Goal: Communication & Community: Answer question/provide support

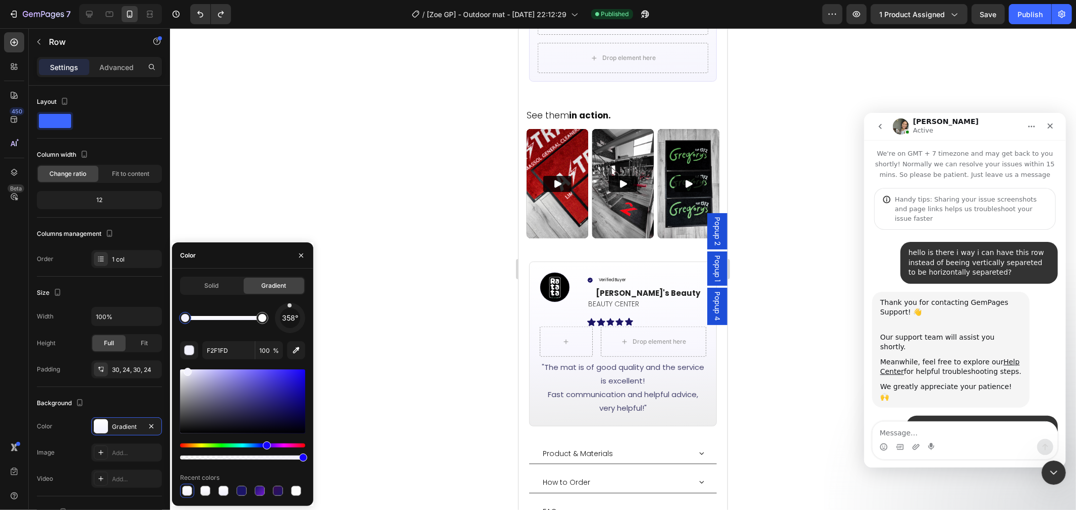
scroll to position [4519, 0]
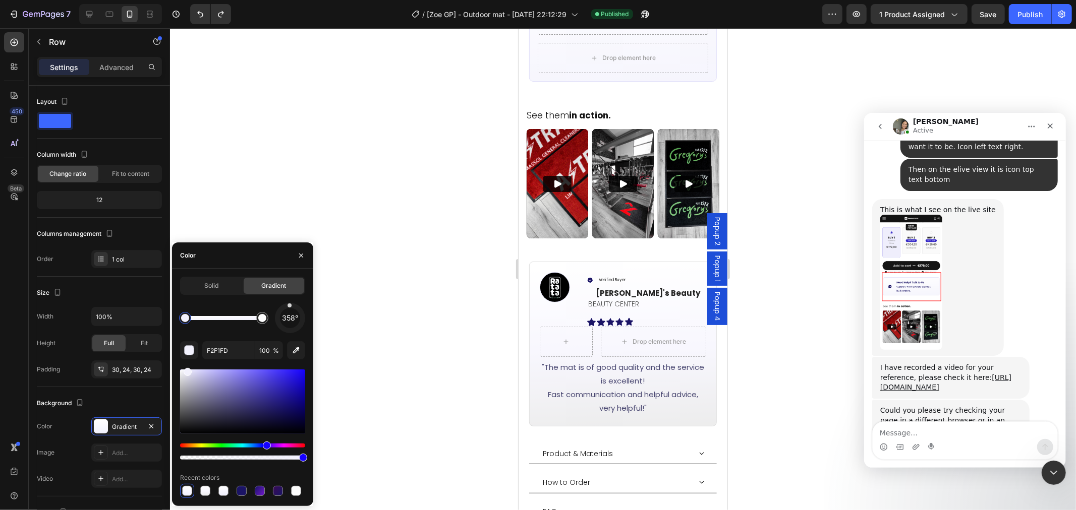
click at [979, 433] on textarea "Message…" at bounding box center [964, 430] width 185 height 17
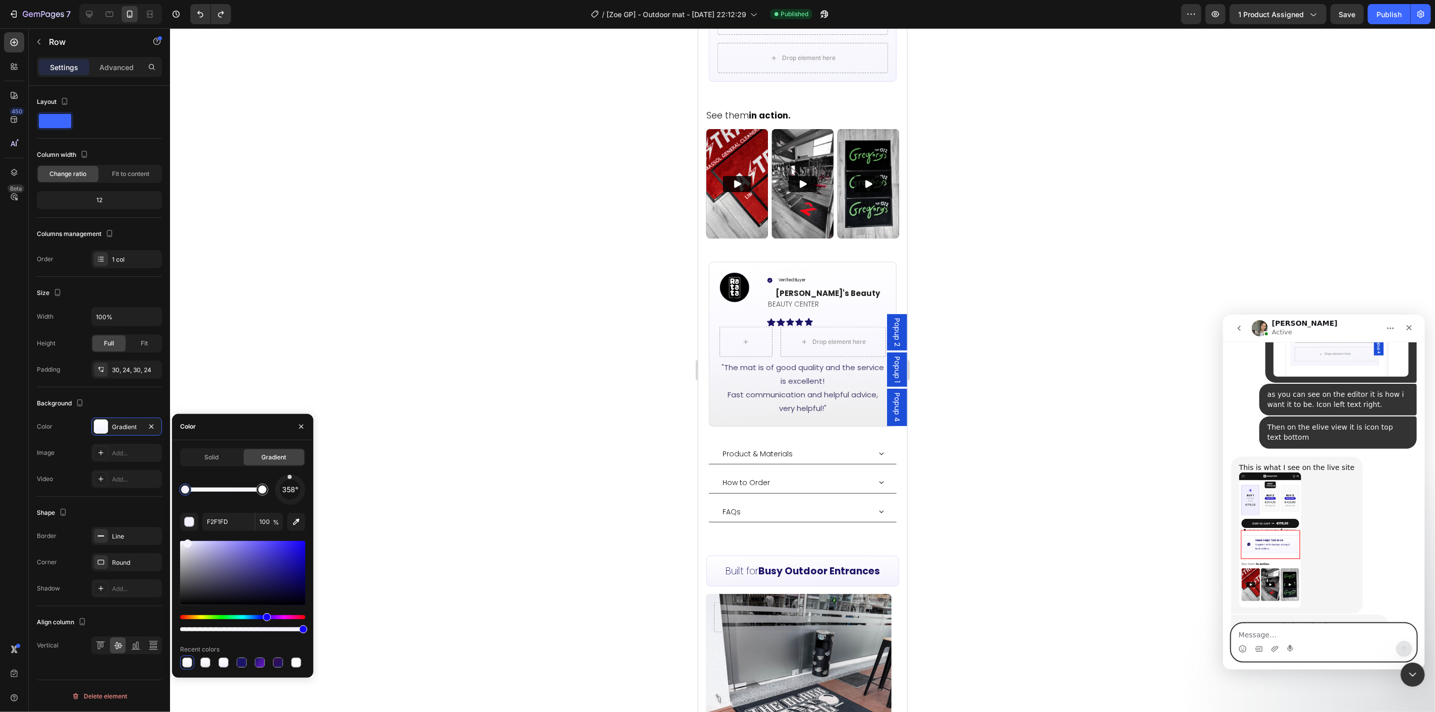
scroll to position [4407, 0]
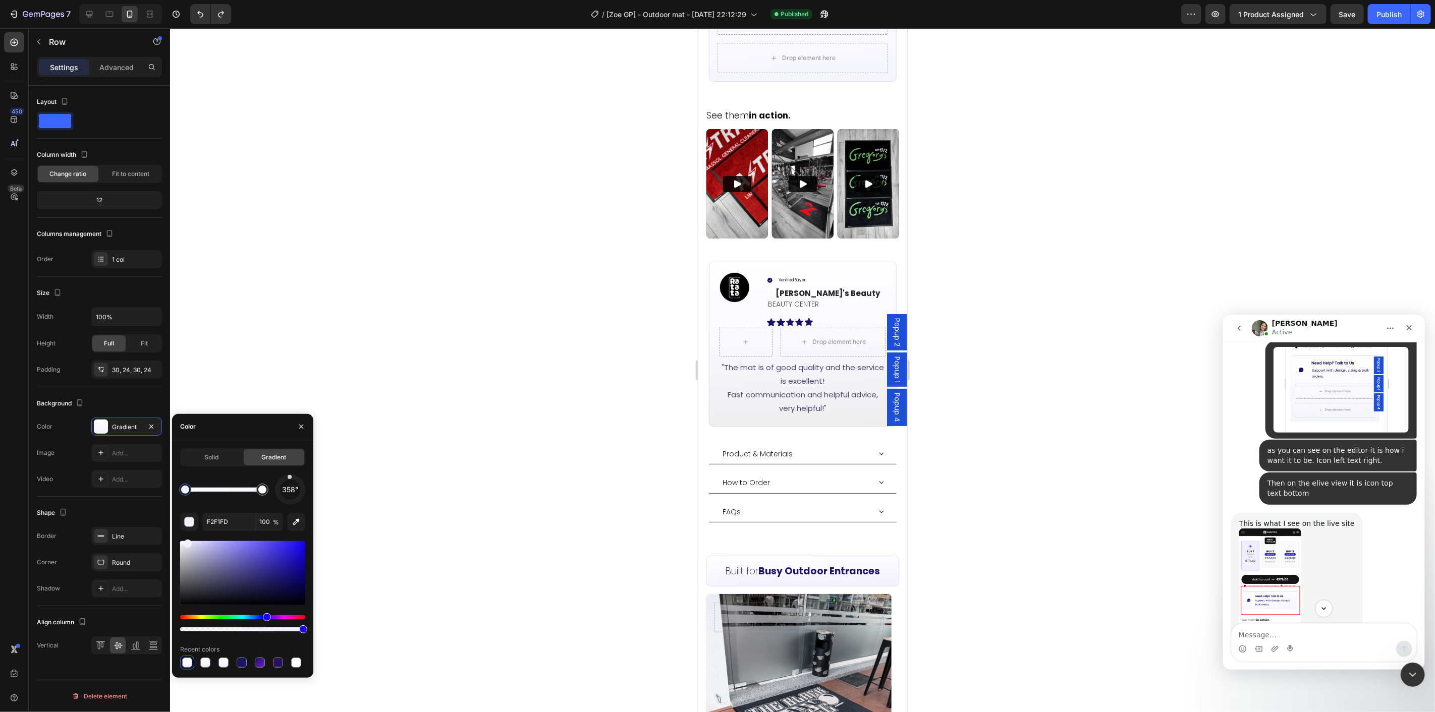
click at [1075, 510] on img "Zoe says…" at bounding box center [1269, 595] width 62 height 135
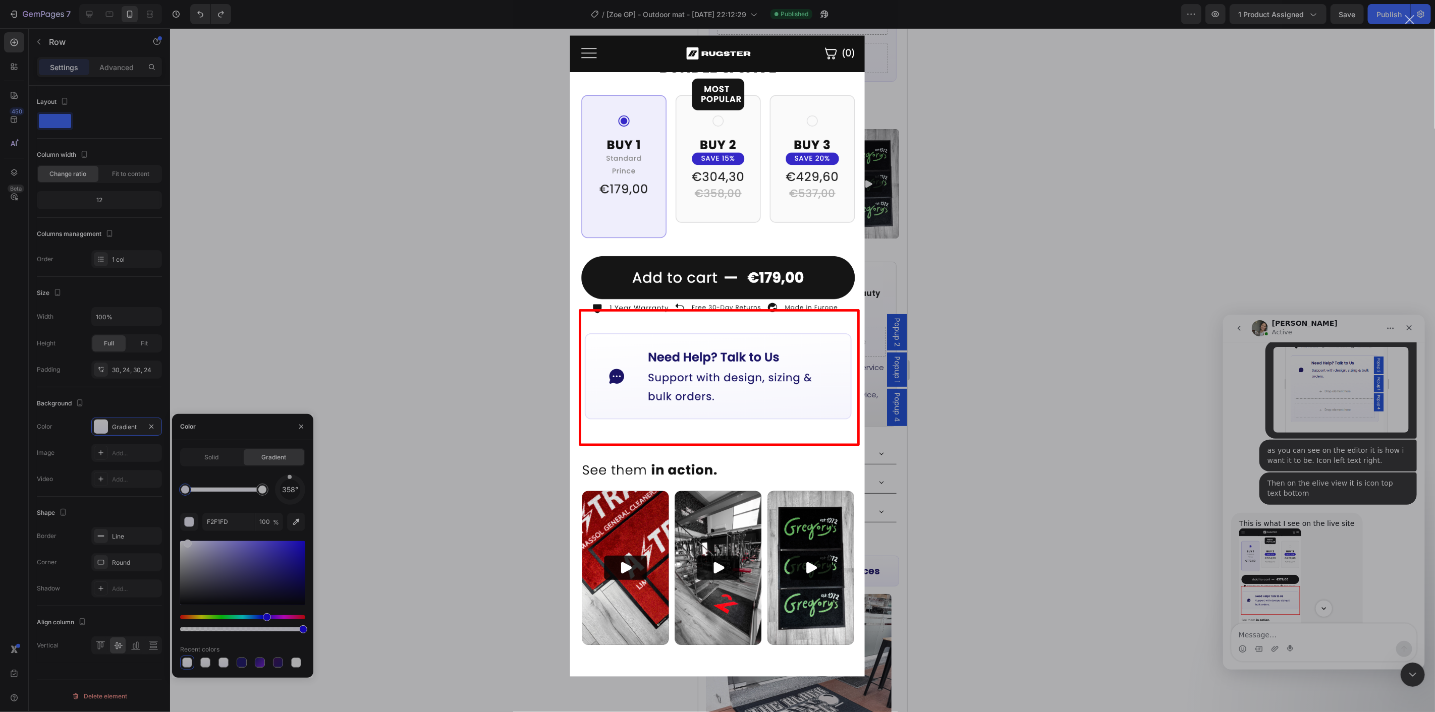
click at [1075, 492] on div "Intercom messenger" at bounding box center [717, 356] width 1435 height 712
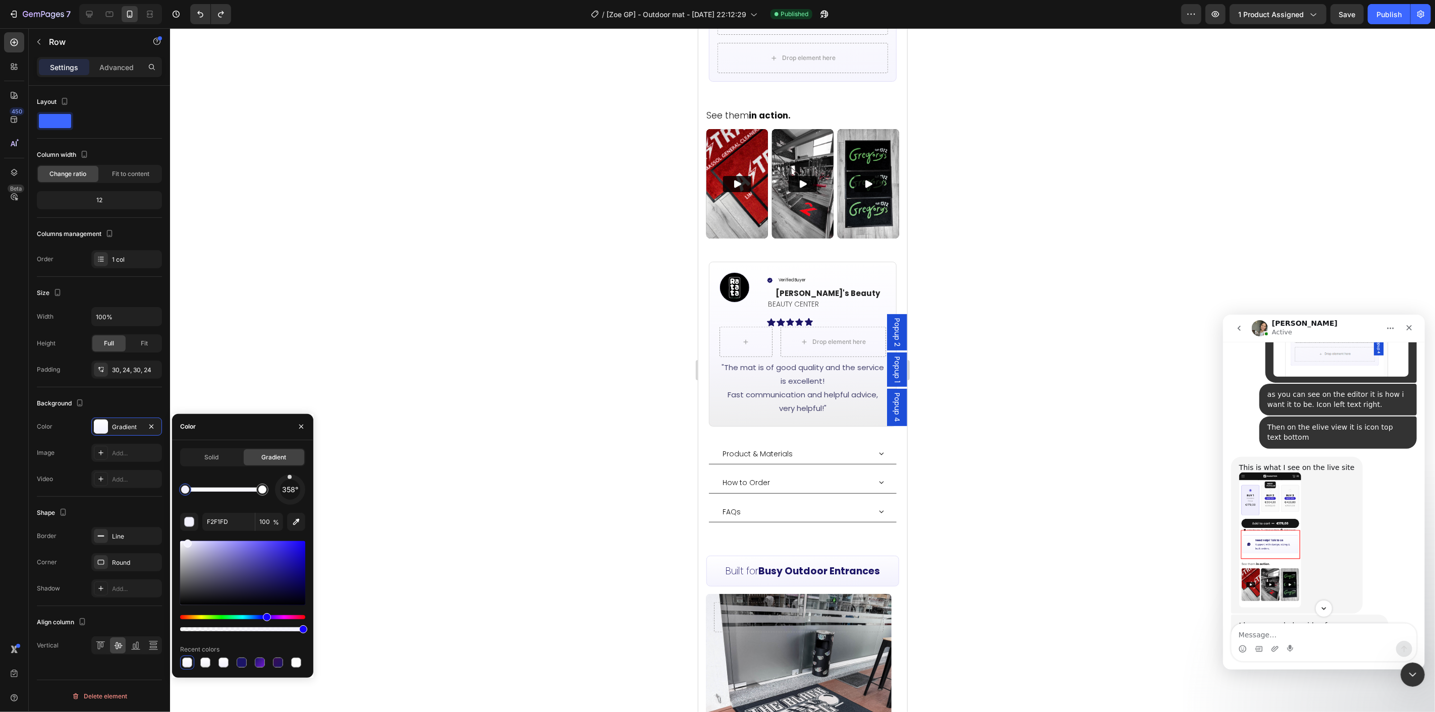
scroll to position [4518, 0]
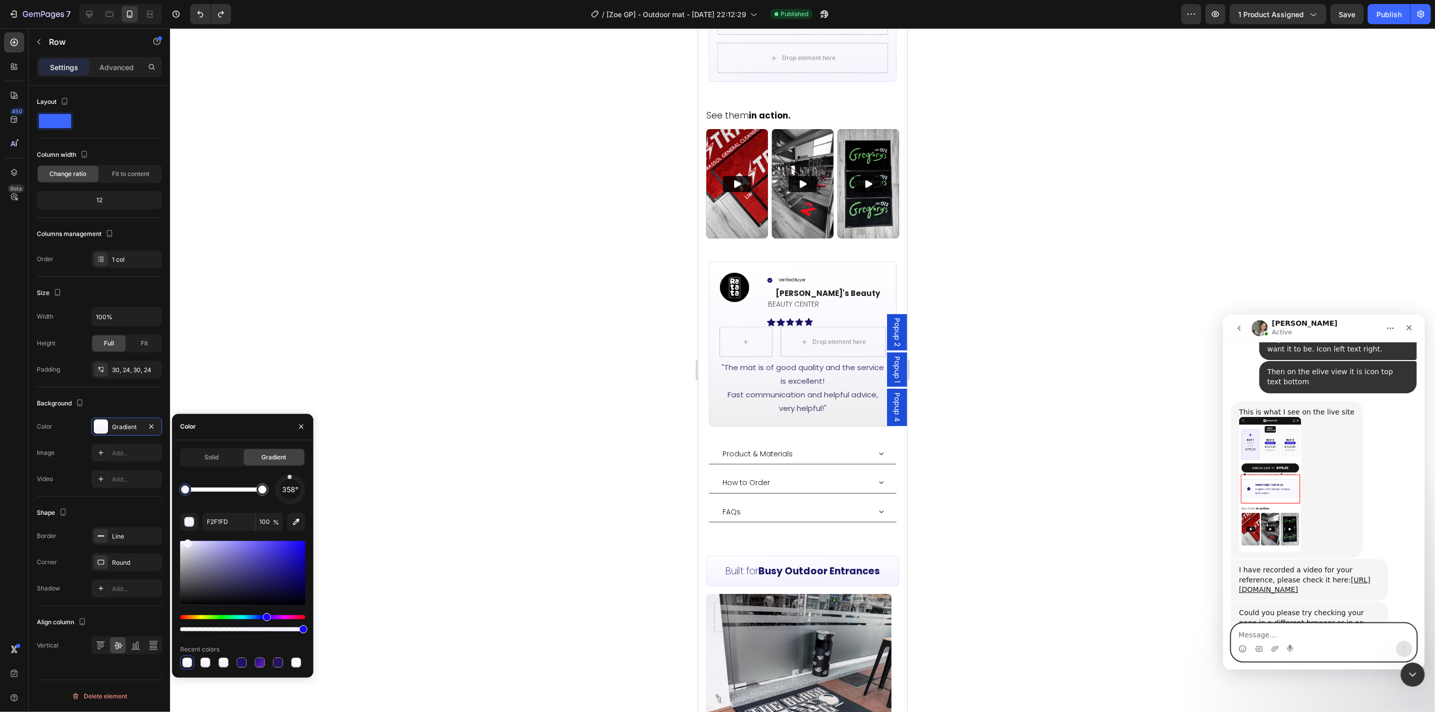
click at [1075, 510] on textarea "Message…" at bounding box center [1323, 631] width 185 height 17
type textarea "i"
click at [1075, 19] on button "Publish" at bounding box center [1388, 14] width 42 height 20
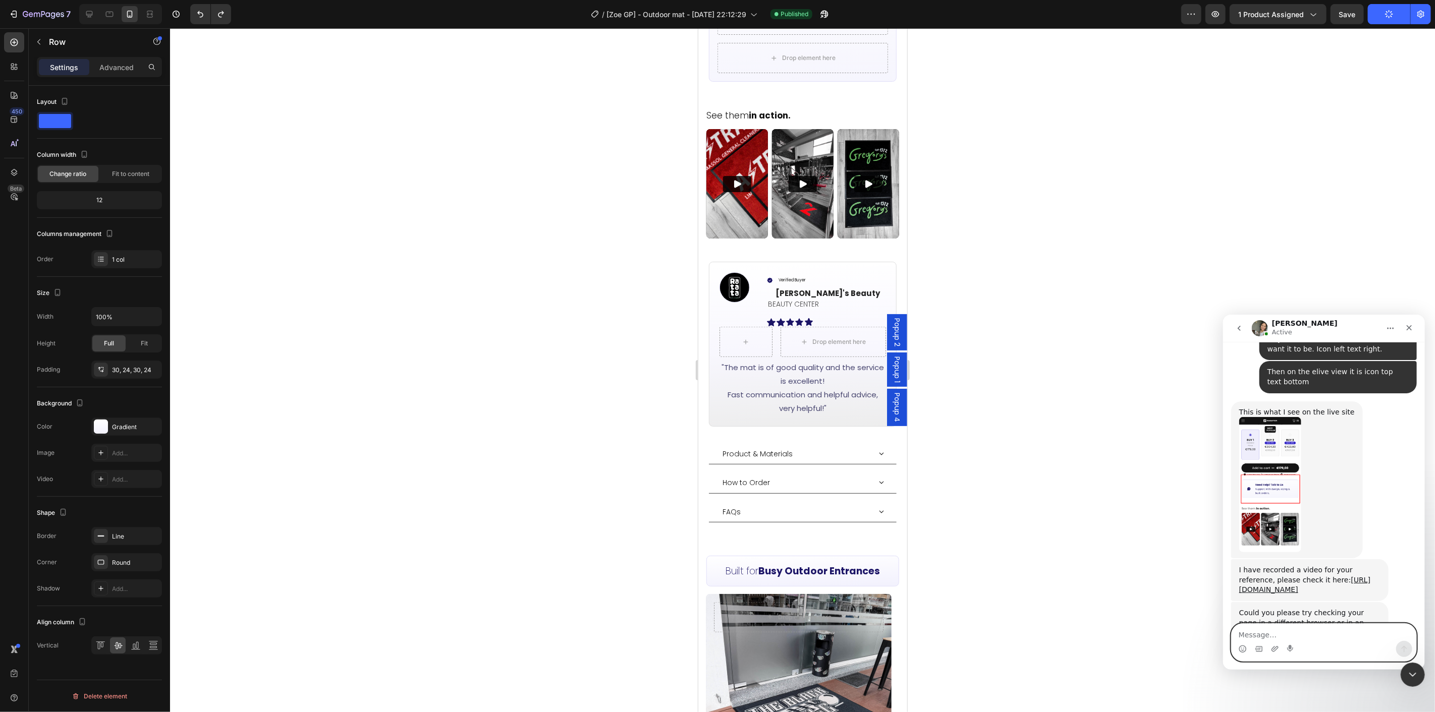
click at [1075, 510] on textarea "Message…" at bounding box center [1323, 631] width 185 height 17
type textarea "Hey [PERSON_NAME], i see this issue even on my mobile"
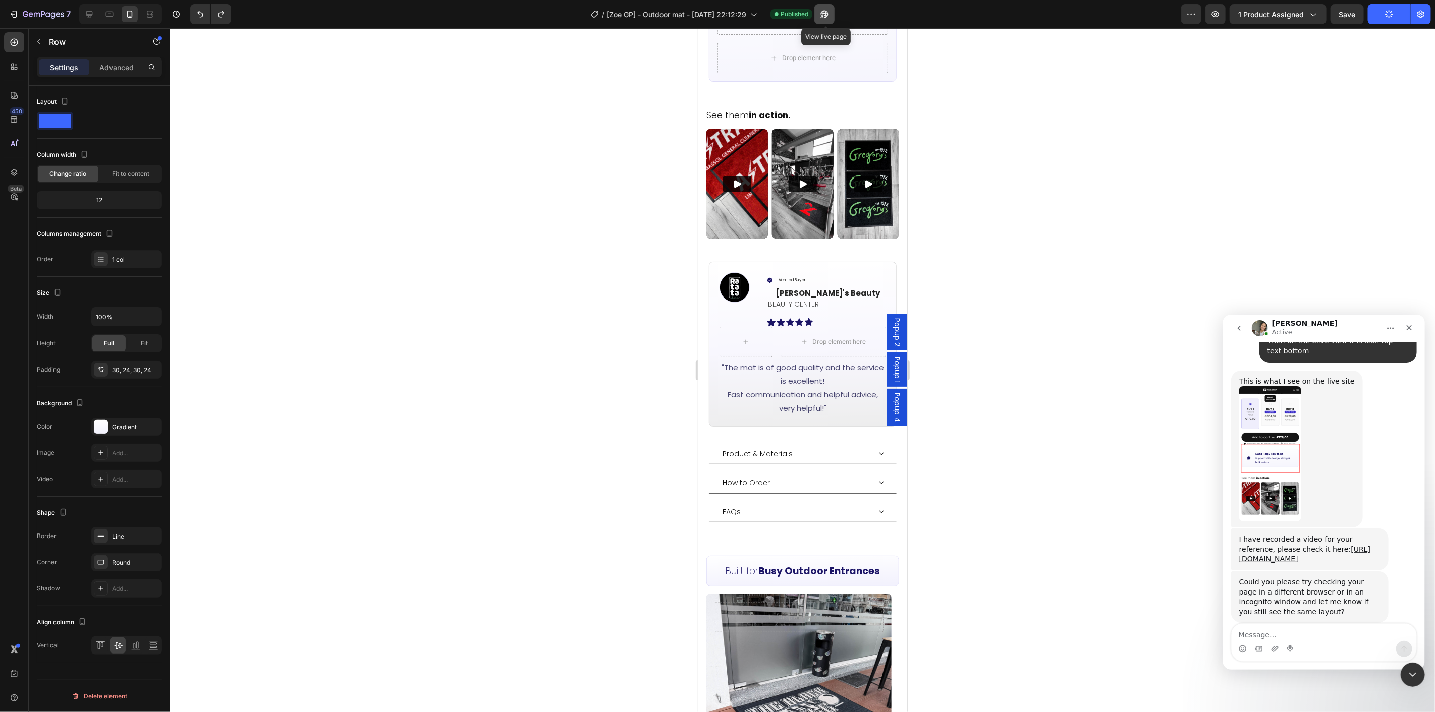
click at [831, 16] on button "button" at bounding box center [824, 14] width 20 height 20
click at [1075, 510] on textarea "Message…" at bounding box center [1323, 631] width 185 height 17
type textarea "No it is now synced."
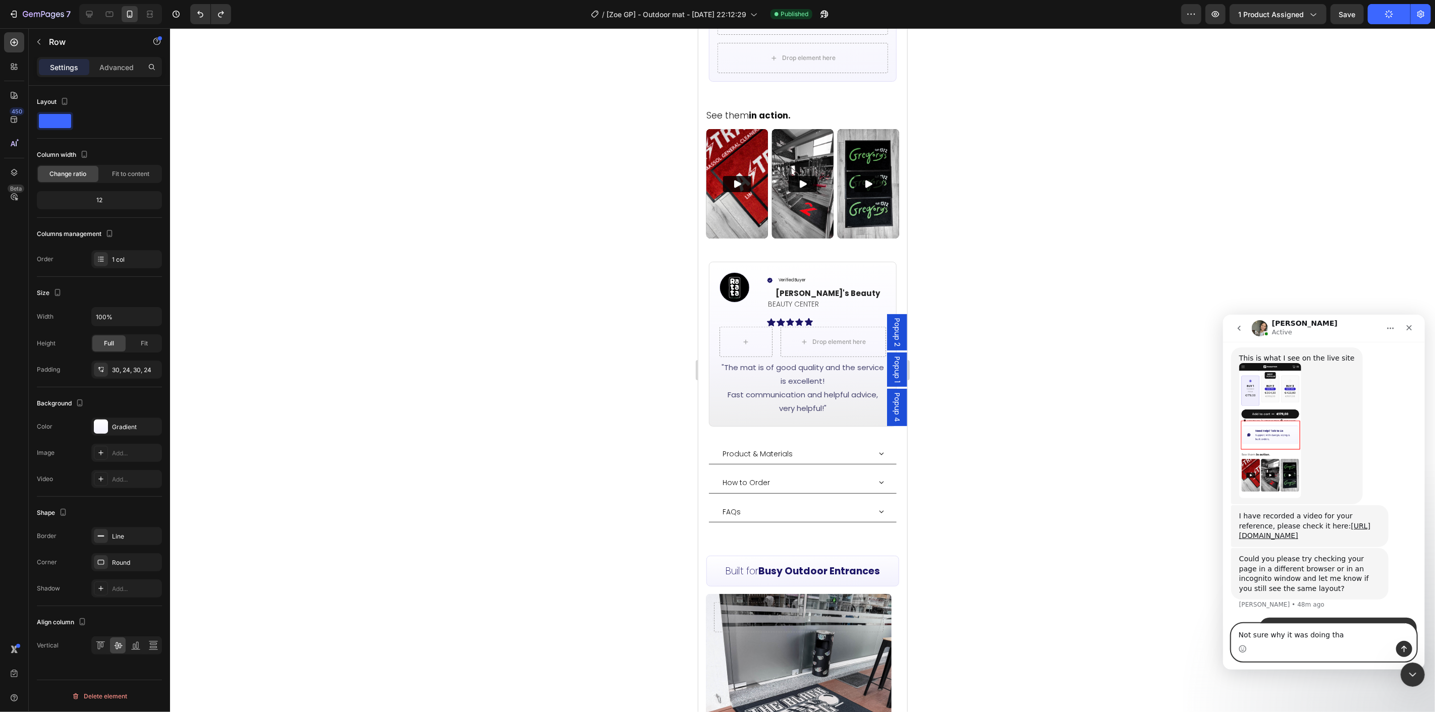
type textarea "Not sure why it was doing that"
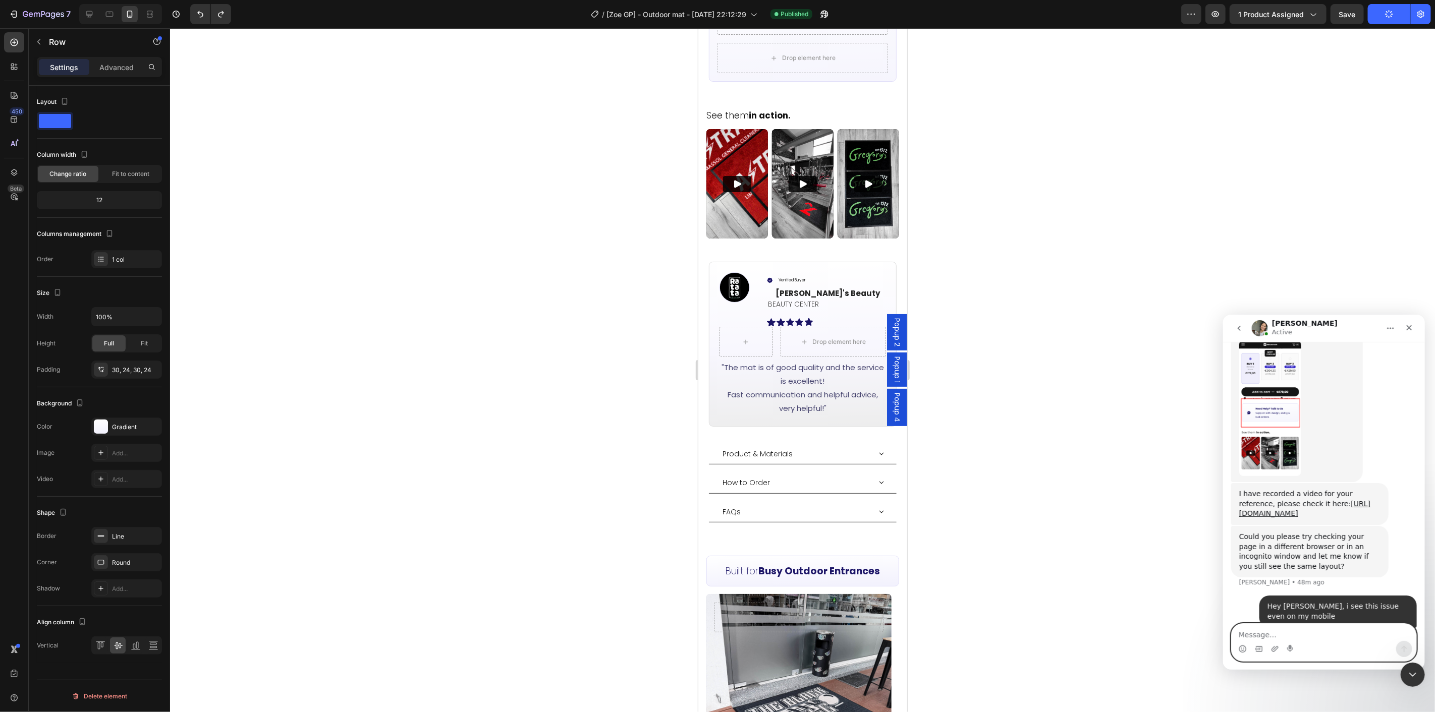
scroll to position [4595, 0]
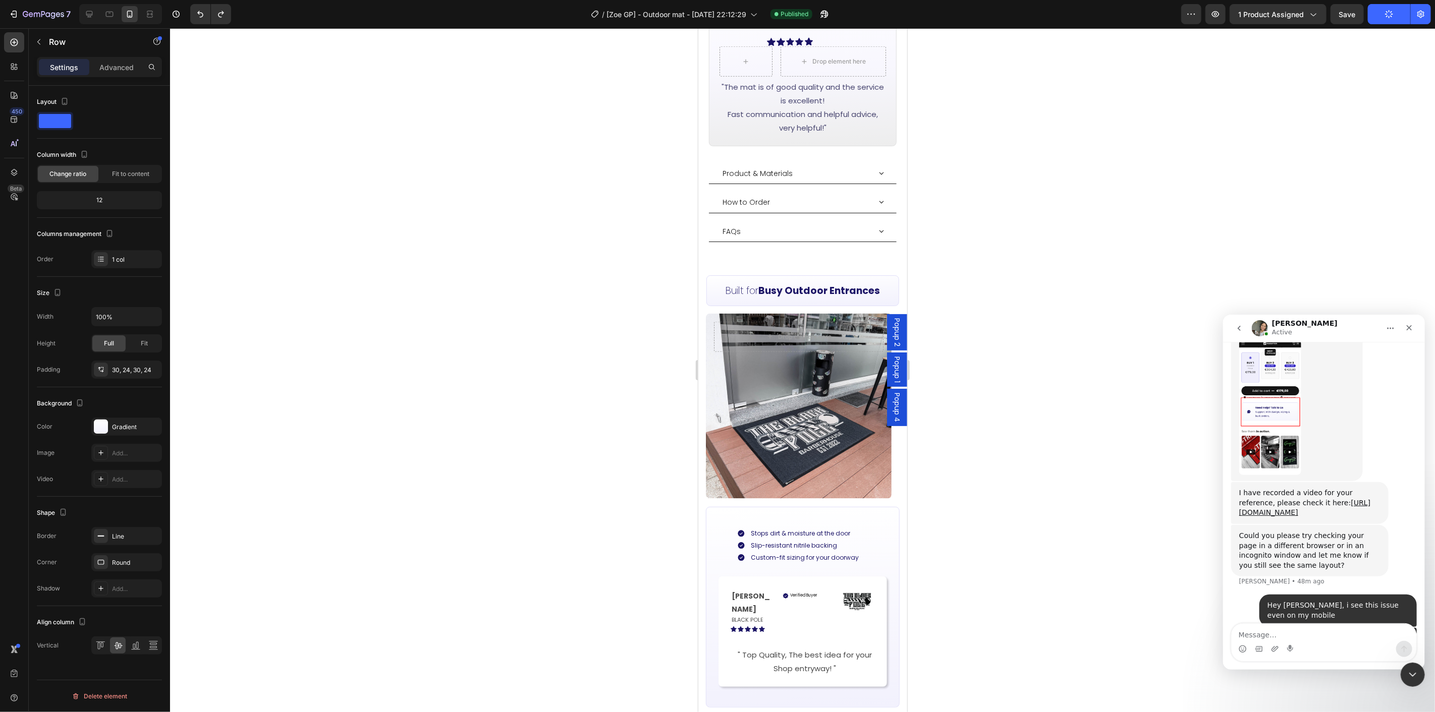
click at [956, 510] on div at bounding box center [802, 370] width 1265 height 684
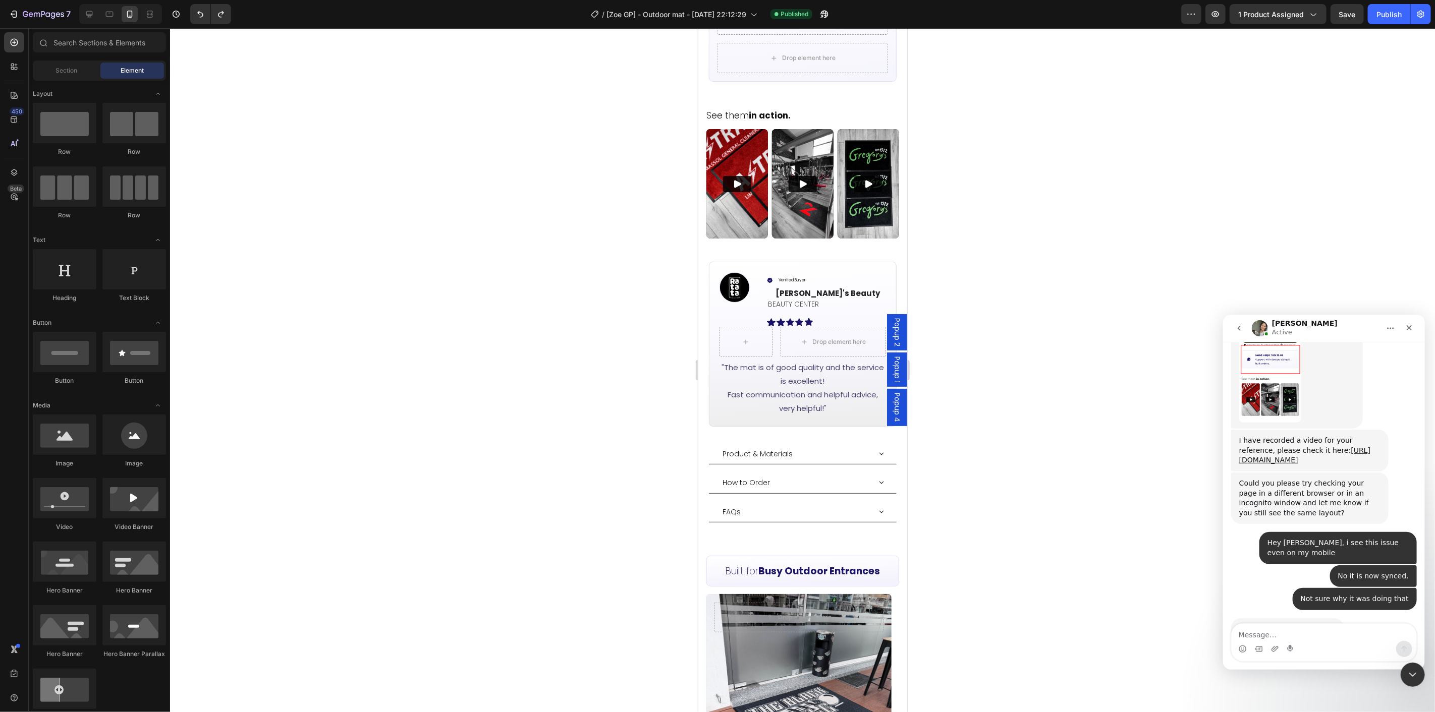
scroll to position [578, 0]
